Goal: Information Seeking & Learning: Learn about a topic

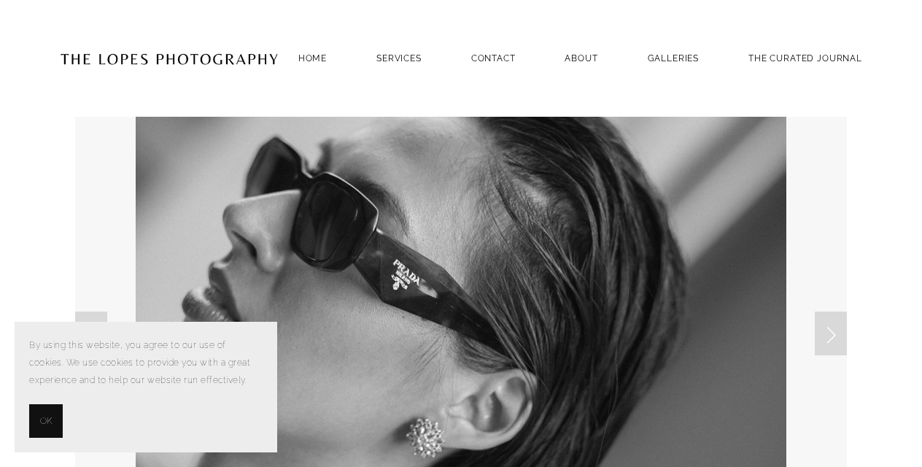
click at [41, 419] on span "OK" at bounding box center [46, 421] width 12 height 18
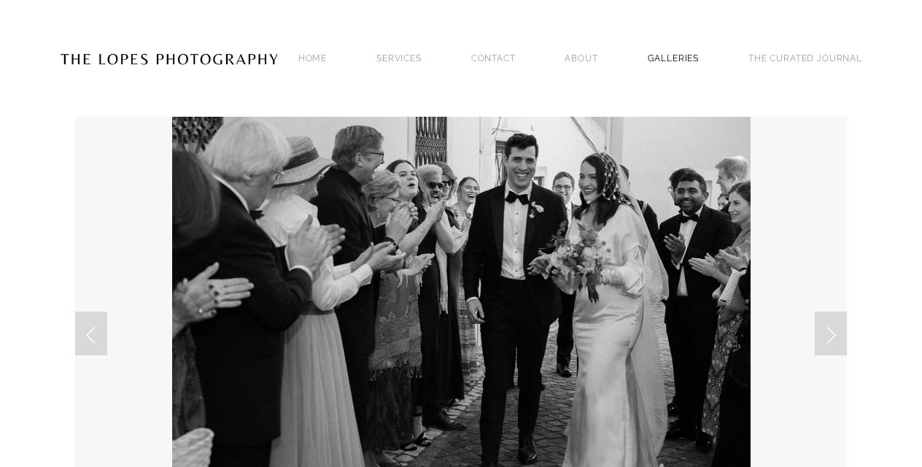
click at [662, 59] on link "GALLERIES" at bounding box center [674, 58] width 52 height 20
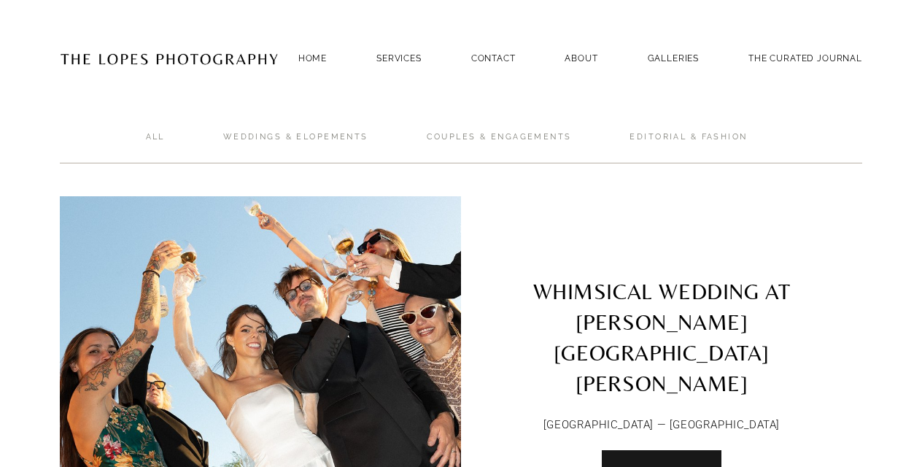
click at [649, 463] on span "Read More" at bounding box center [661, 468] width 61 height 10
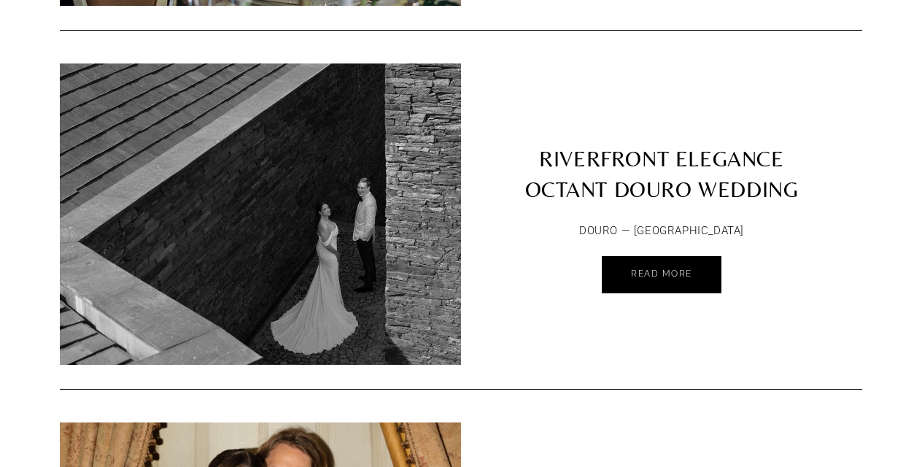
scroll to position [1224, 0]
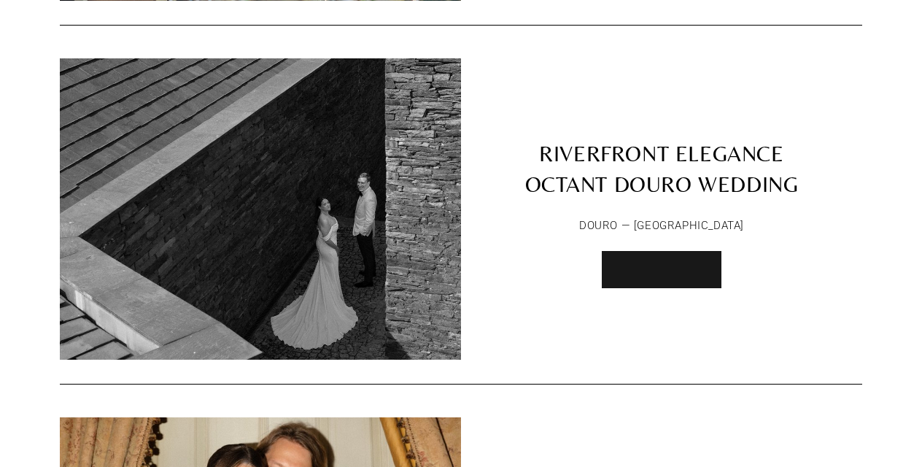
click at [711, 251] on link "Read More" at bounding box center [662, 269] width 120 height 37
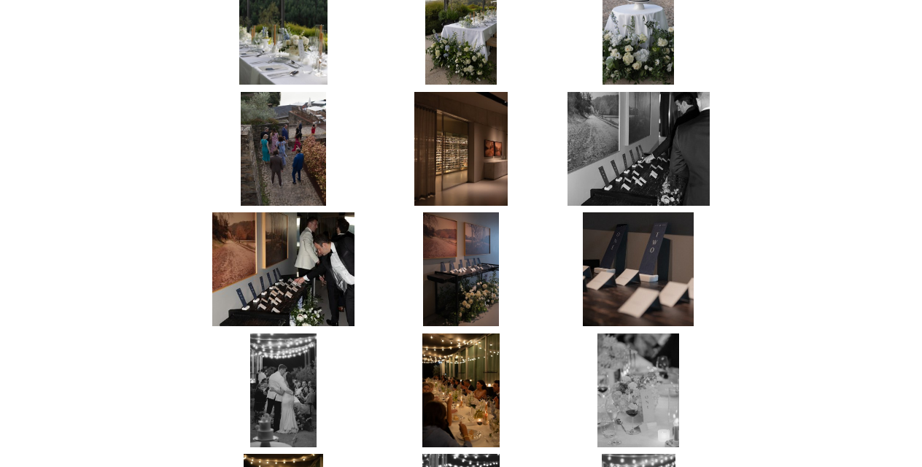
scroll to position [3917, 0]
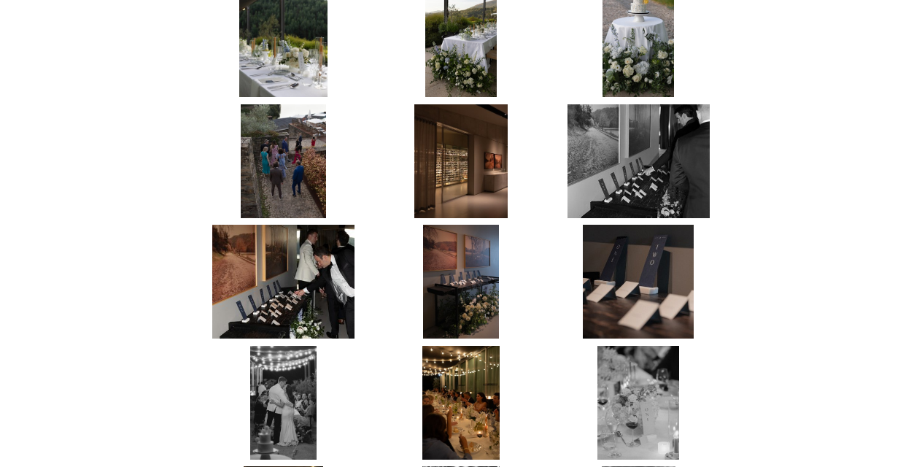
click at [289, 165] on img at bounding box center [283, 161] width 85 height 114
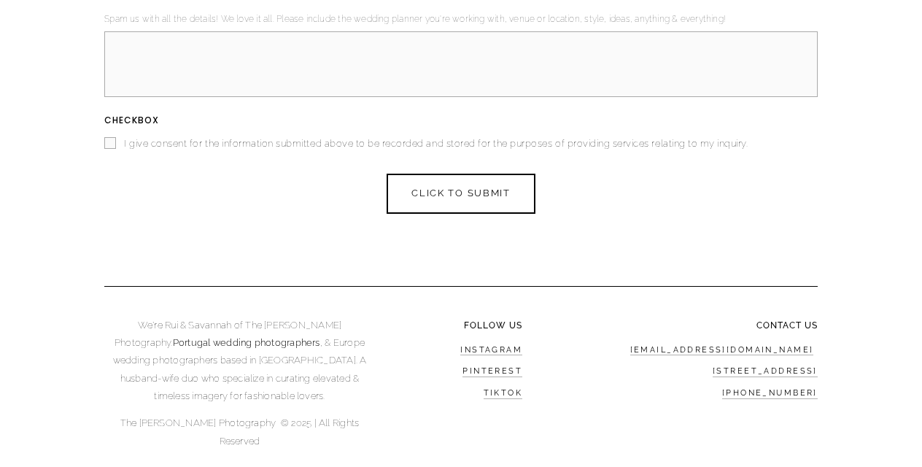
scroll to position [7564, 0]
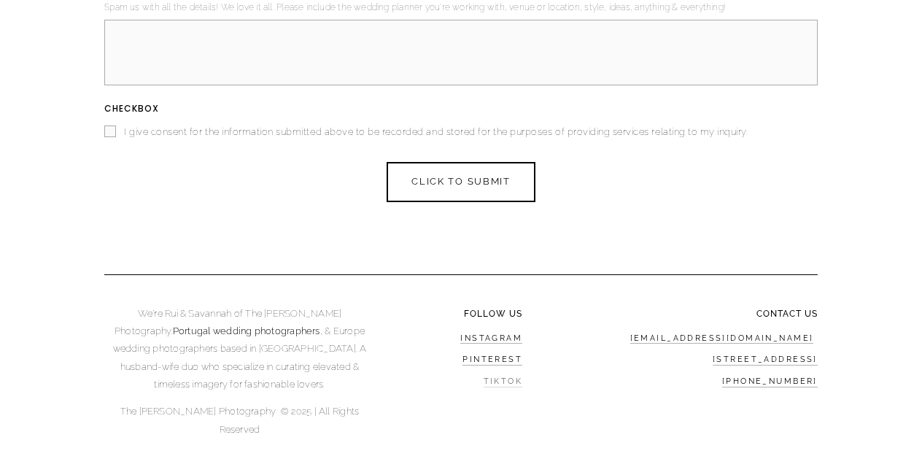
click at [504, 377] on link "Tiktok" at bounding box center [503, 382] width 39 height 11
